Goal: Information Seeking & Learning: Learn about a topic

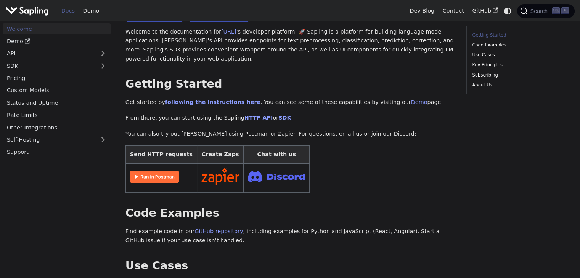
scroll to position [61, 0]
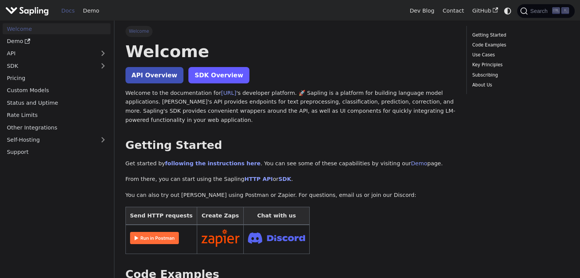
click at [205, 80] on link "SDK Overview" at bounding box center [218, 75] width 61 height 16
click at [146, 71] on link "API Overview" at bounding box center [154, 75] width 58 height 16
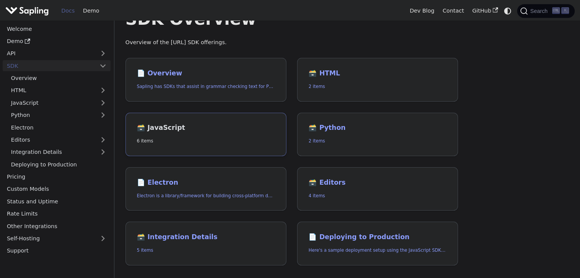
scroll to position [32, 0]
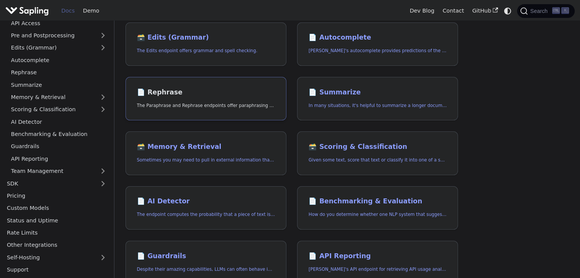
scroll to position [125, 0]
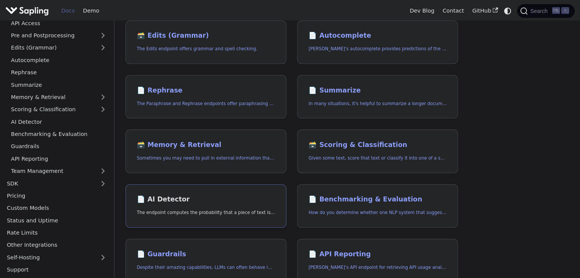
click at [160, 205] on link "📄️ AI Detector The endpoint computes the probability that a piece of text is AI…" at bounding box center [205, 207] width 161 height 44
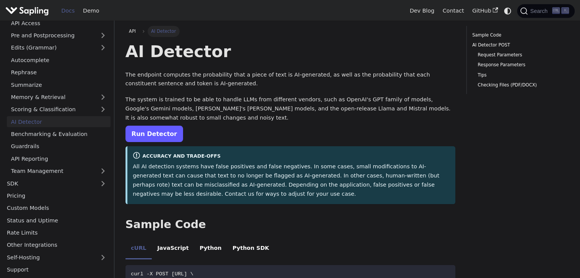
click at [160, 137] on link "Run Detector" at bounding box center [154, 134] width 58 height 16
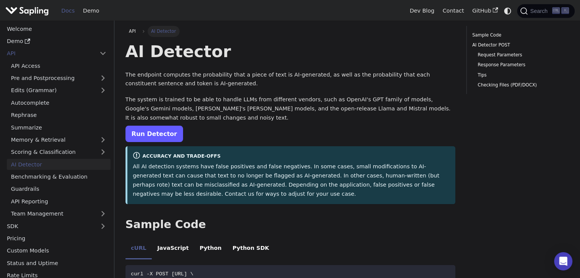
click at [160, 136] on link "Run Detector" at bounding box center [154, 134] width 58 height 16
